Goal: Task Accomplishment & Management: Use online tool/utility

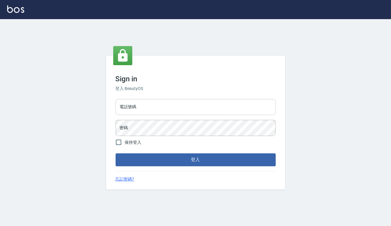
click at [165, 100] on input "電話號碼" at bounding box center [196, 107] width 160 height 16
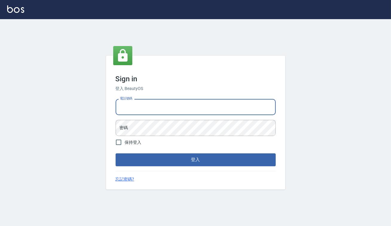
type input "82850382"
drag, startPoint x: 156, startPoint y: 108, endPoint x: 94, endPoint y: 114, distance: 61.5
click at [94, 114] on div "Sign in 登入 BeautyOS 電話號碼 [PHONE_NUMBER] 電話號碼 密碼 密碼 保持登入 登入 忘記密碼?" at bounding box center [195, 122] width 391 height 207
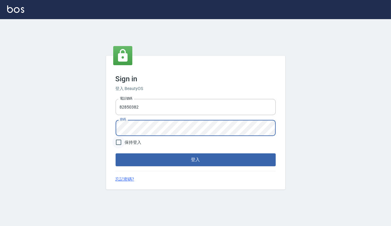
click at [116, 153] on button "登入" at bounding box center [196, 159] width 160 height 13
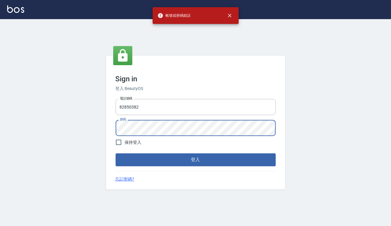
click at [116, 153] on button "登入" at bounding box center [196, 159] width 160 height 13
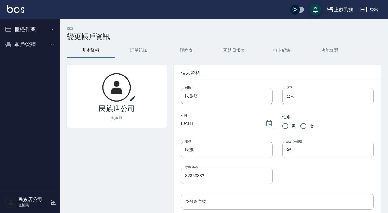
click at [36, 31] on button "櫃檯作業" at bounding box center [29, 30] width 55 height 16
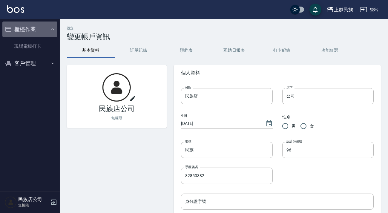
click at [36, 31] on button "櫃檯作業" at bounding box center [29, 30] width 55 height 16
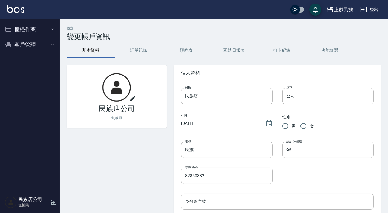
click at [36, 31] on button "櫃檯作業" at bounding box center [29, 30] width 55 height 16
click at [41, 33] on button "櫃檯作業" at bounding box center [29, 30] width 55 height 16
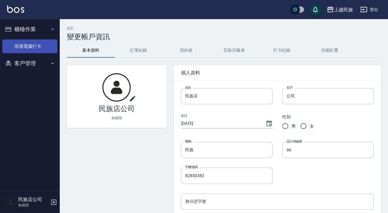
click at [33, 47] on link "現場電腦打卡" at bounding box center [29, 46] width 55 height 14
